Goal: Task Accomplishment & Management: Complete application form

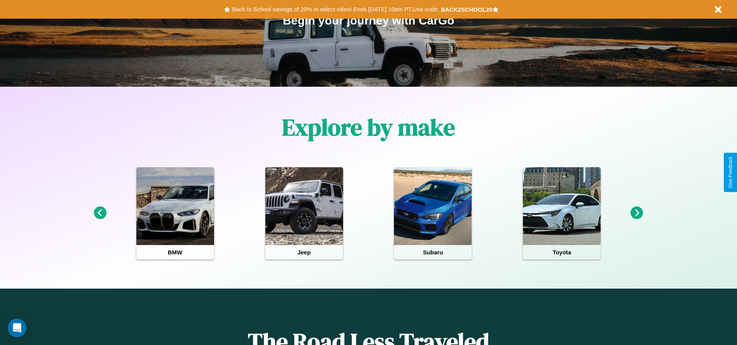
scroll to position [161, 0]
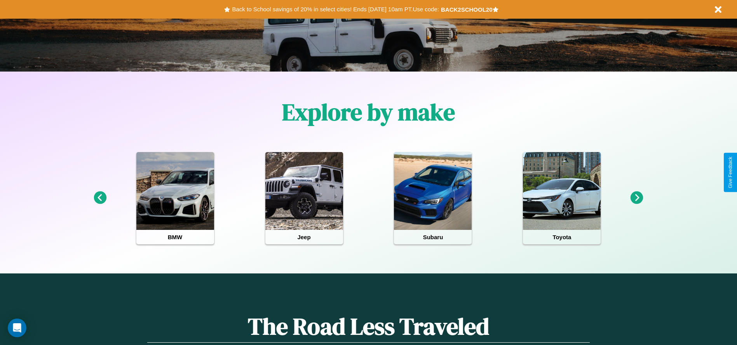
click at [637, 198] on icon at bounding box center [637, 197] width 13 height 13
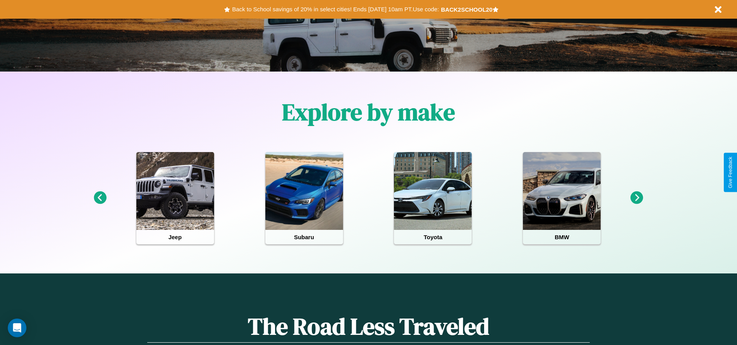
click at [637, 198] on icon at bounding box center [637, 197] width 13 height 13
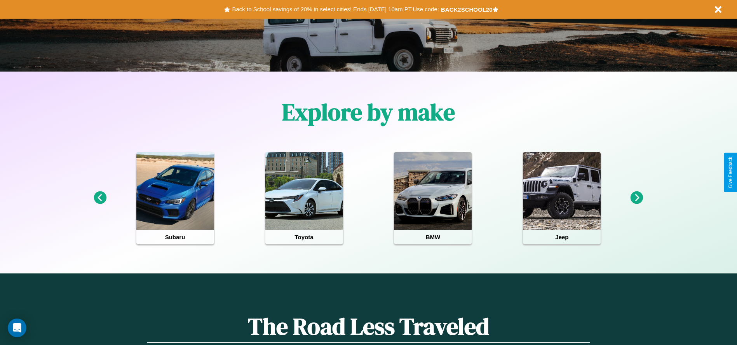
click at [100, 198] on icon at bounding box center [100, 197] width 13 height 13
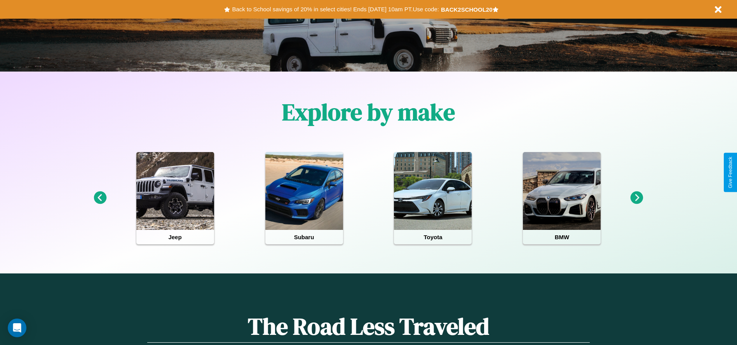
click at [637, 198] on icon at bounding box center [637, 197] width 13 height 13
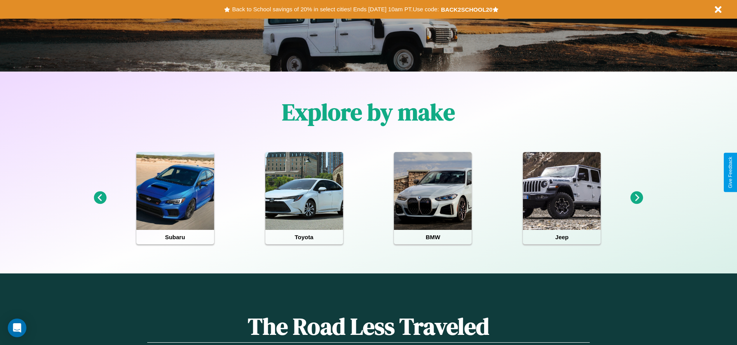
click at [637, 198] on icon at bounding box center [637, 197] width 13 height 13
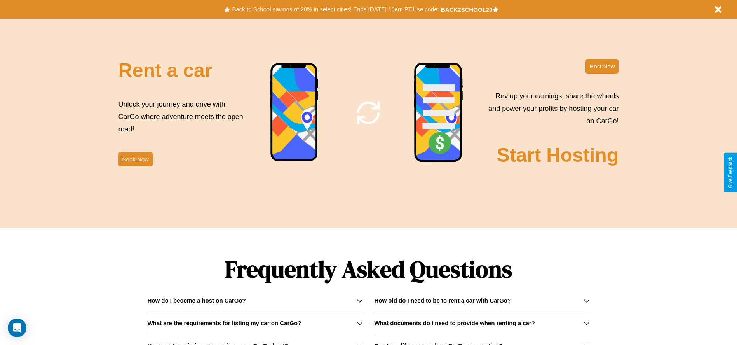
scroll to position [1115, 0]
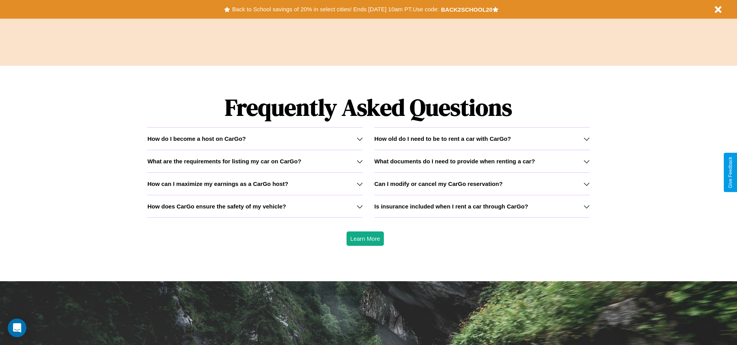
click at [255, 206] on h3 "How does CarGo ensure the safety of my vehicle?" at bounding box center [216, 206] width 139 height 7
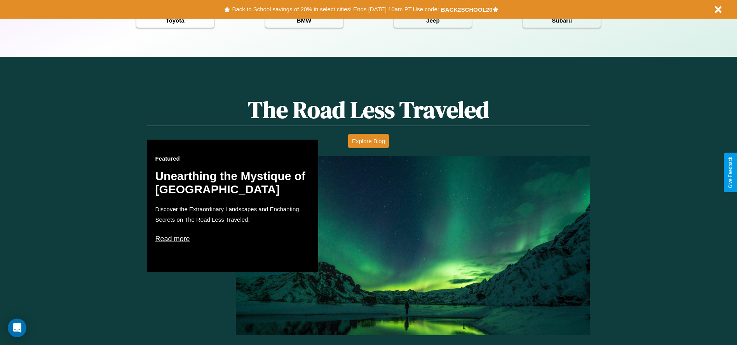
scroll to position [346, 0]
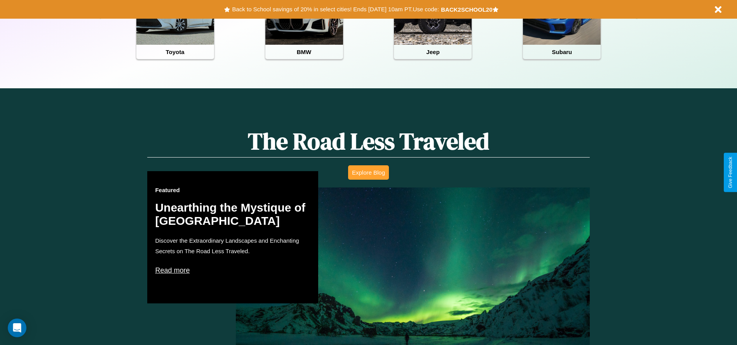
click at [368, 172] on button "Explore Blog" at bounding box center [368, 172] width 41 height 14
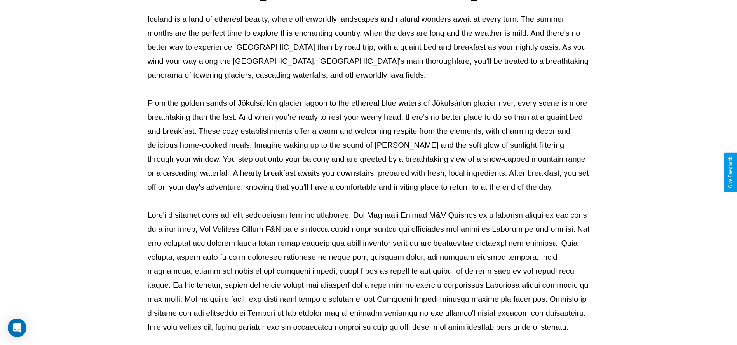
scroll to position [258, 0]
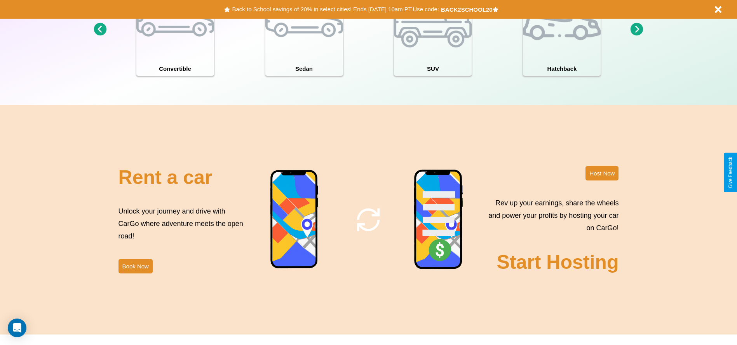
scroll to position [847, 0]
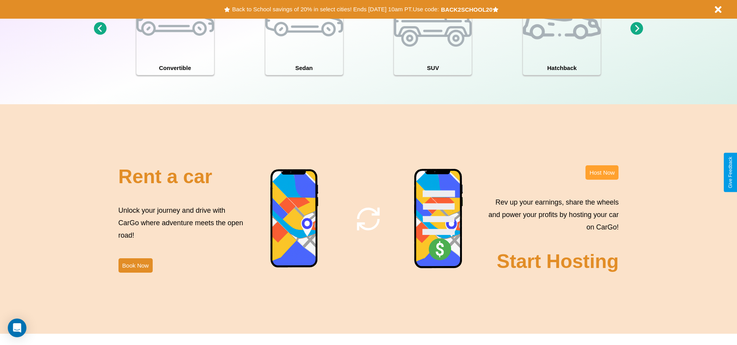
click at [602, 172] on button "Host Now" at bounding box center [602, 172] width 33 height 14
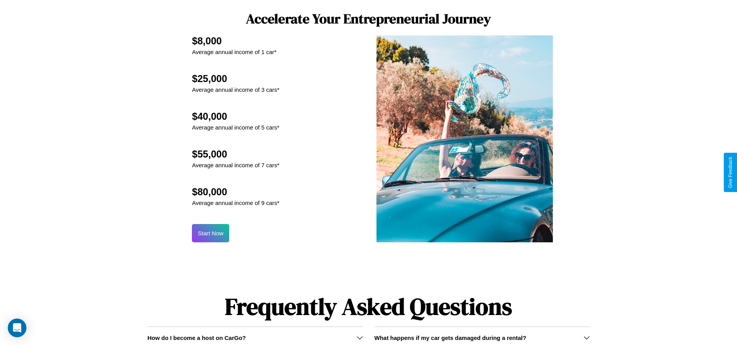
scroll to position [835, 0]
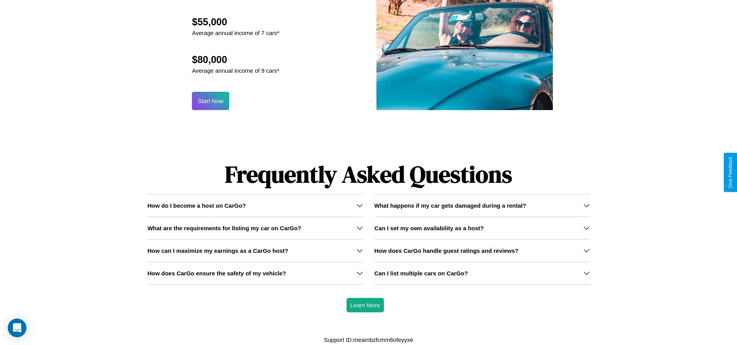
click at [359, 228] on icon at bounding box center [360, 228] width 6 height 6
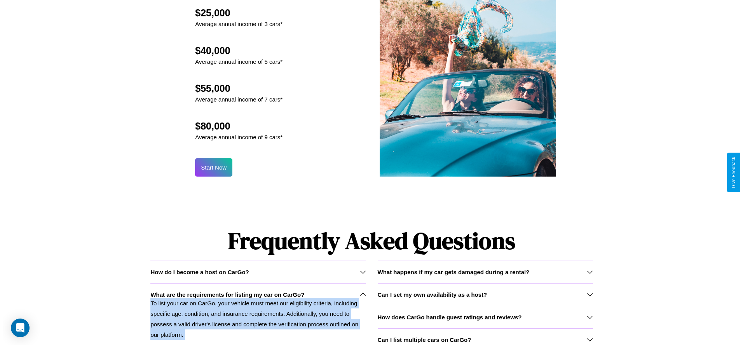
scroll to position [763, 0]
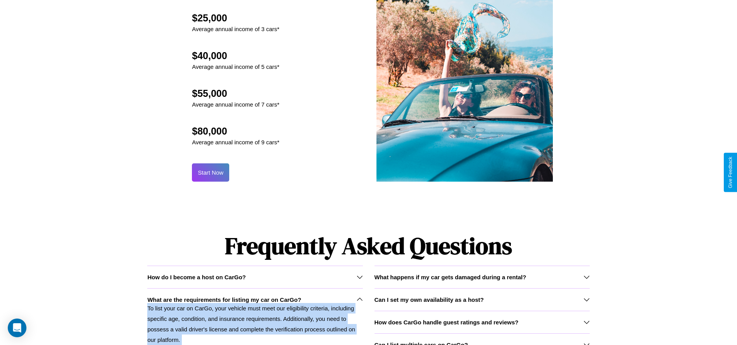
click at [211, 172] on button "Start Now" at bounding box center [210, 172] width 37 height 18
